Goal: Communication & Community: Ask a question

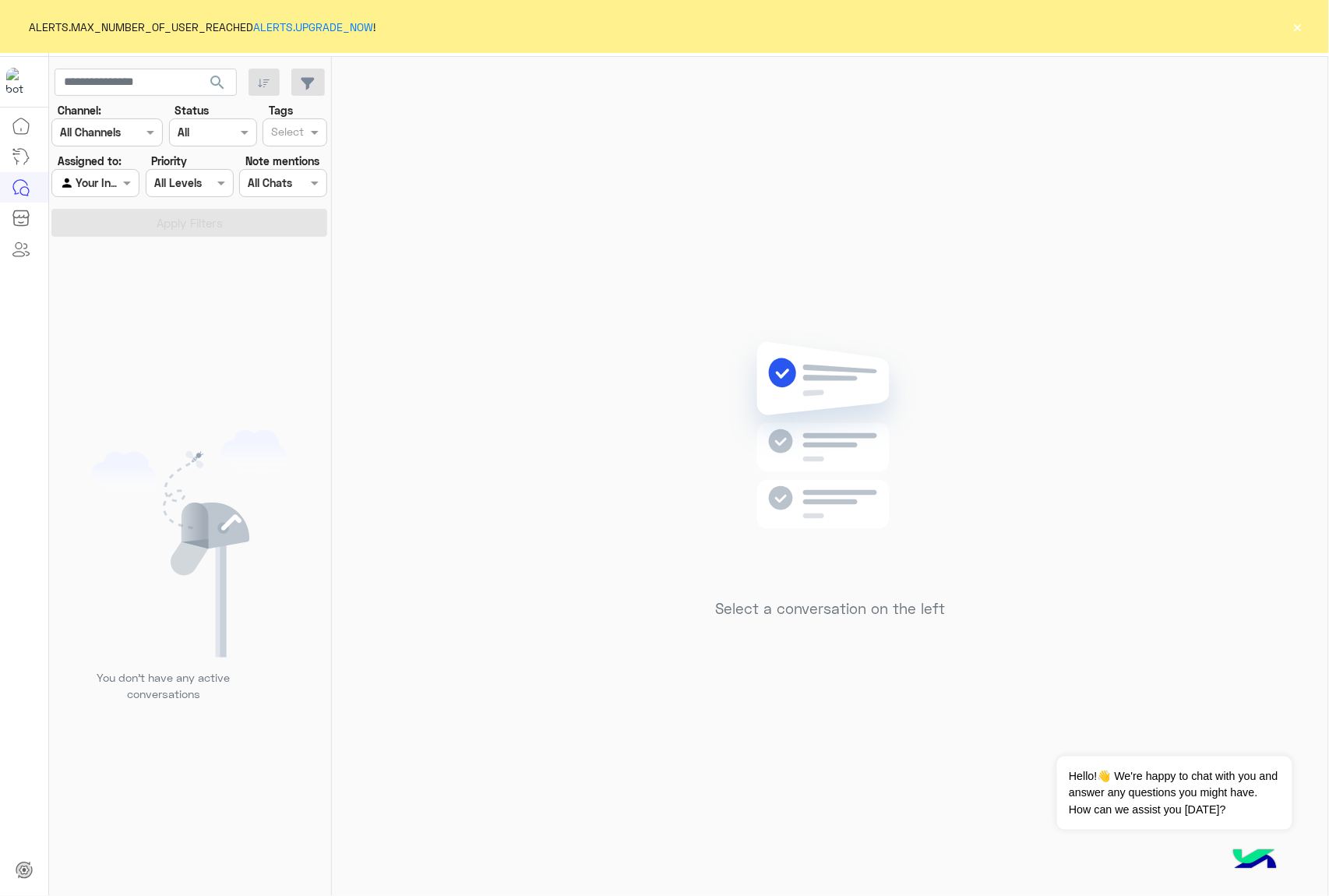
click at [1293, 29] on button "×" at bounding box center [1297, 26] width 15 height 15
click at [1291, 26] on button "×" at bounding box center [1297, 26] width 15 height 15
